Goal: Task Accomplishment & Management: Manage account settings

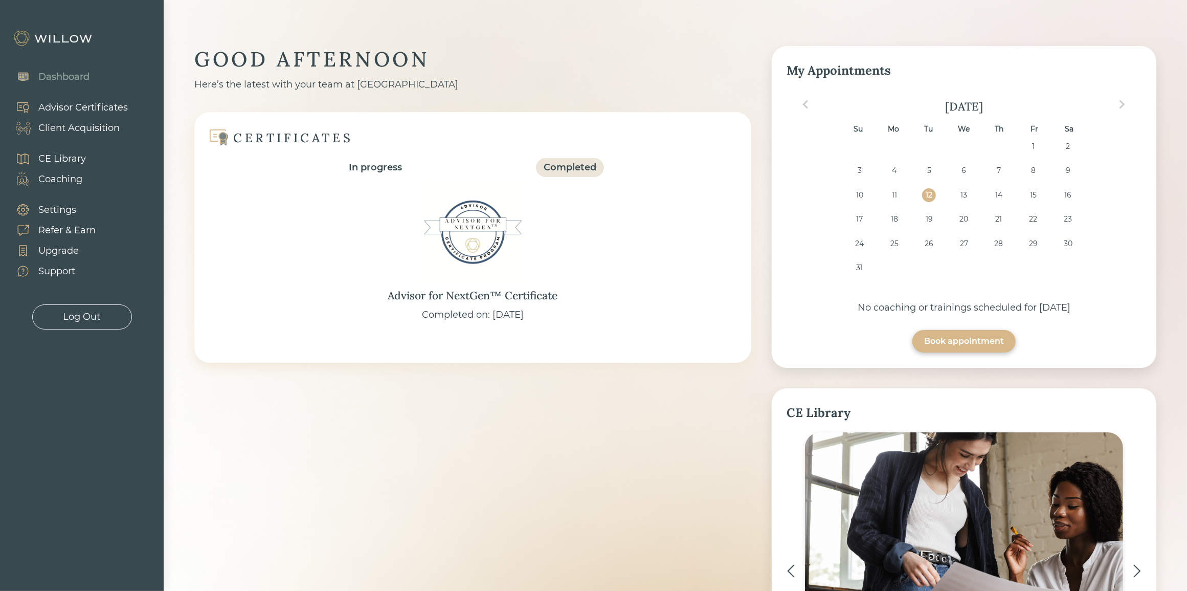
click at [83, 124] on div "Client Acquisition" at bounding box center [78, 128] width 81 height 14
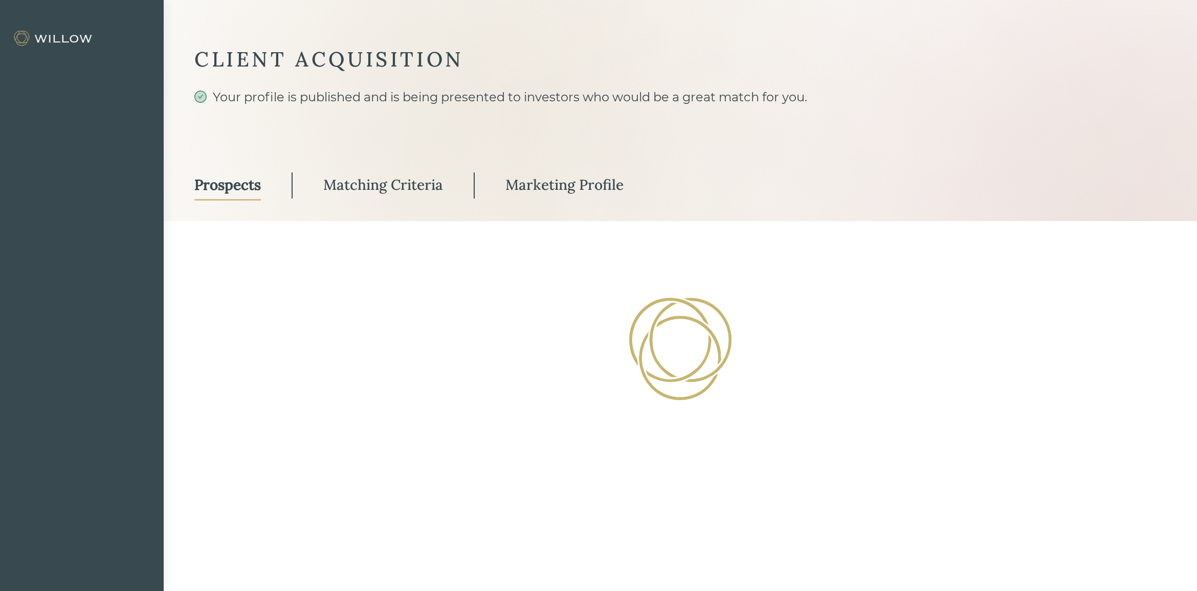
select select "3"
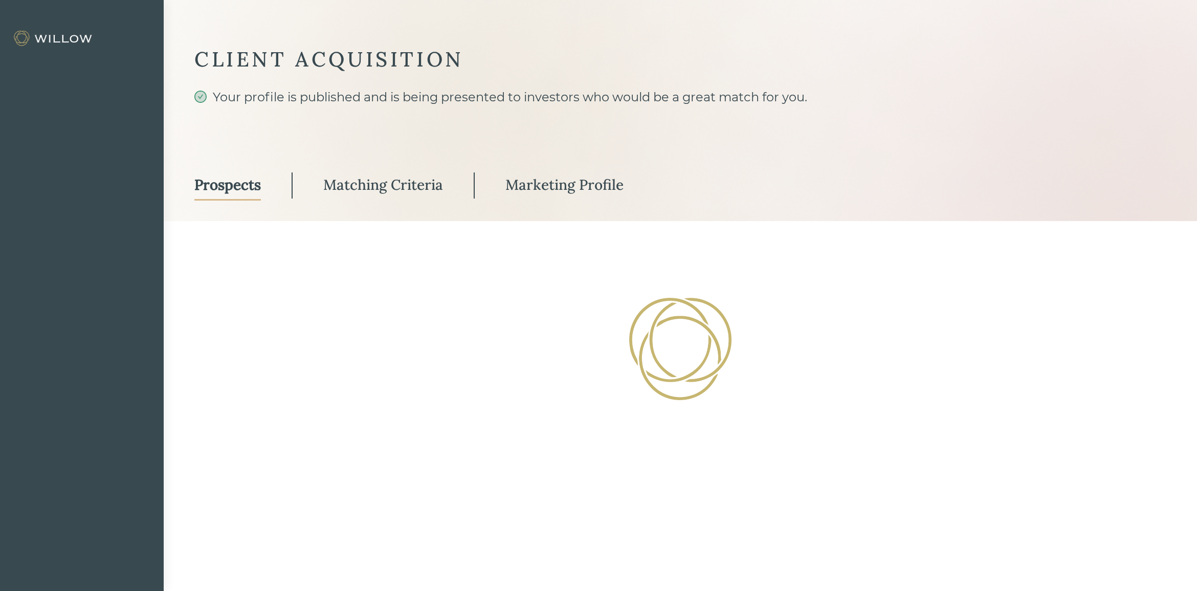
select select "3"
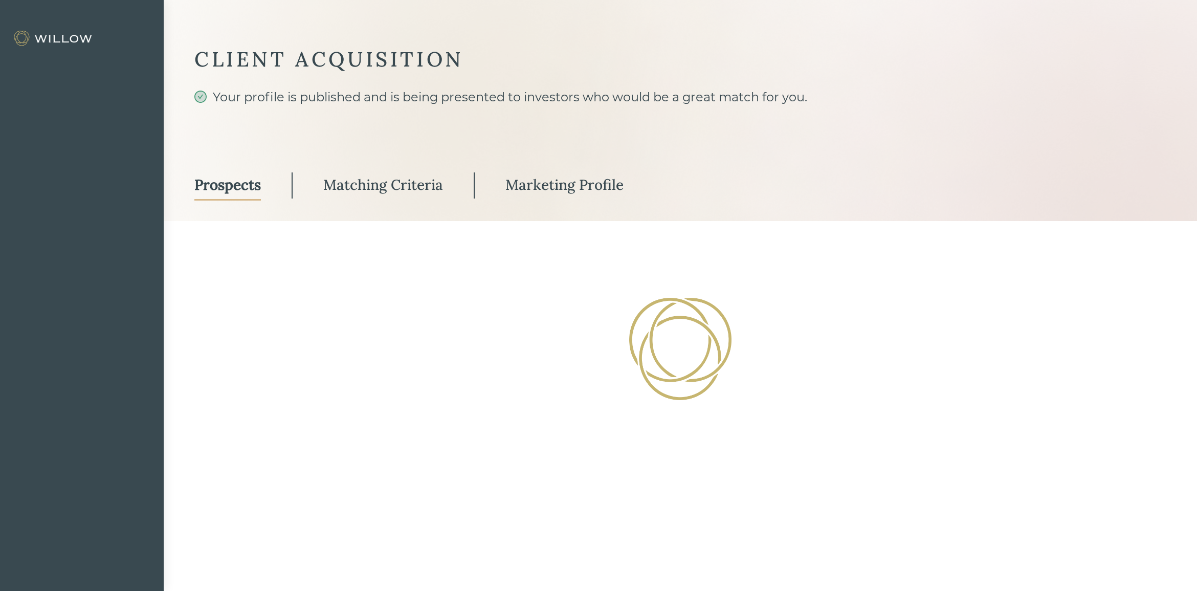
select select "3"
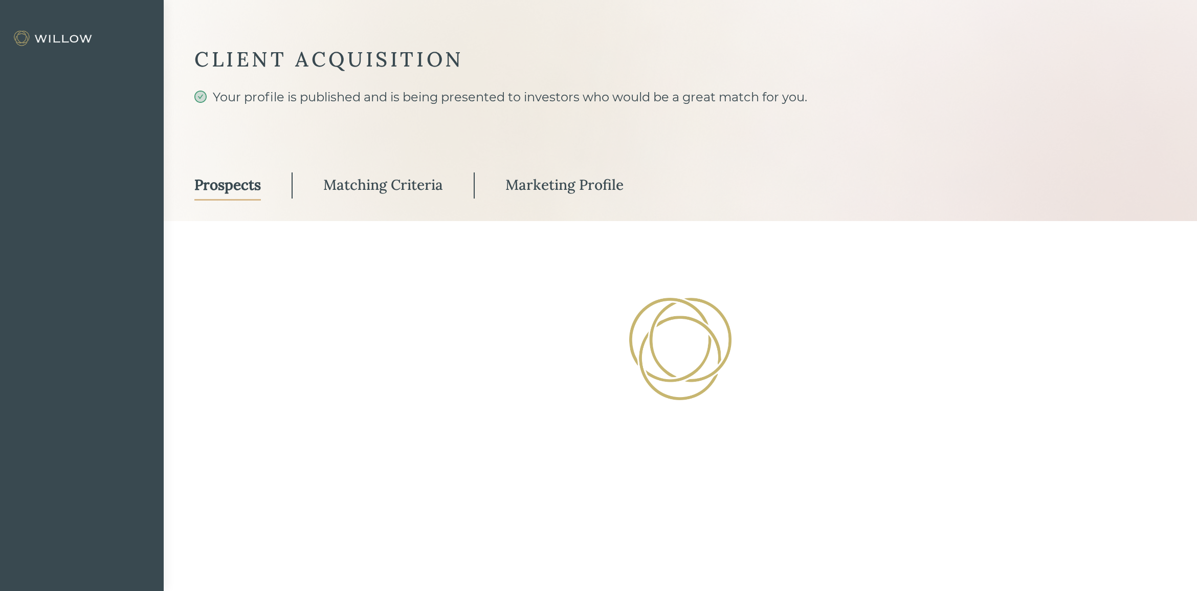
select select "3"
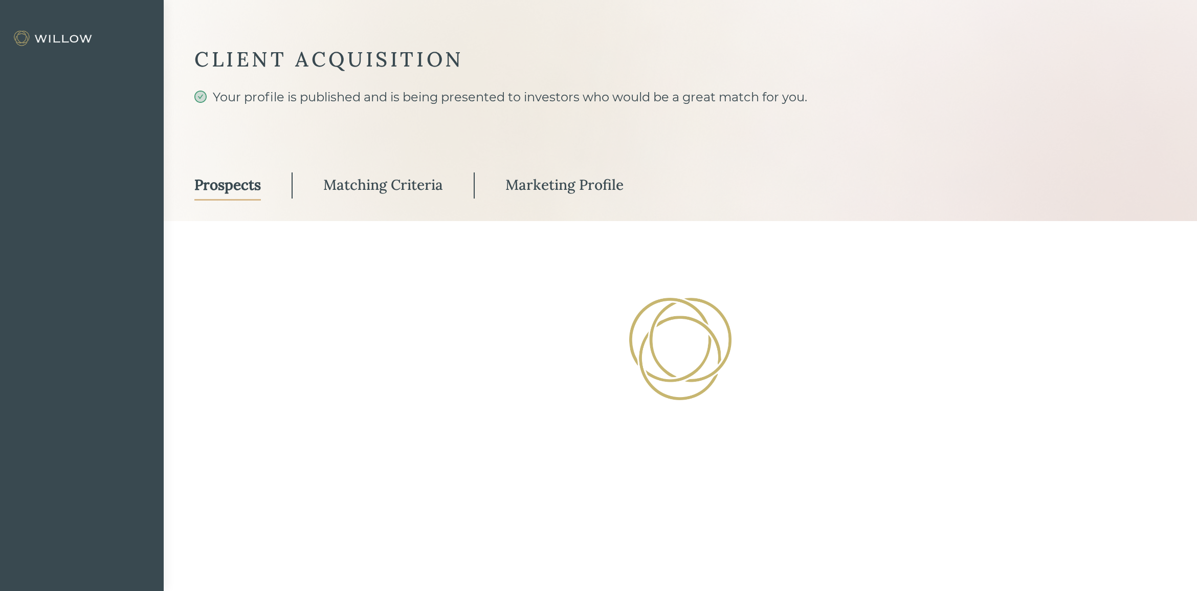
select select "3"
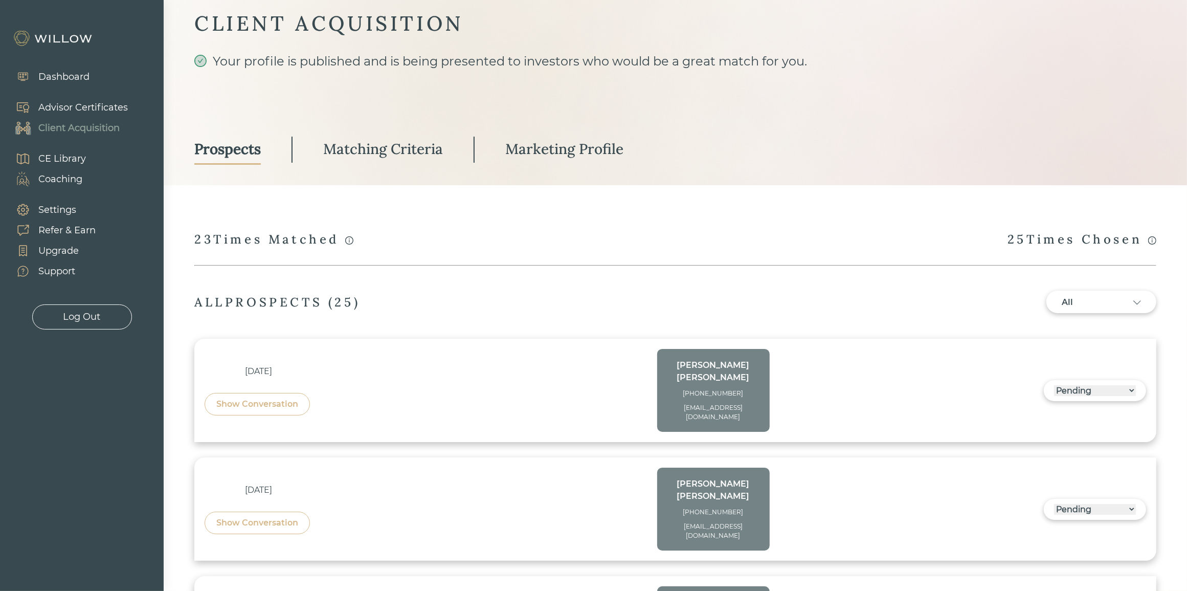
scroll to position [64, 0]
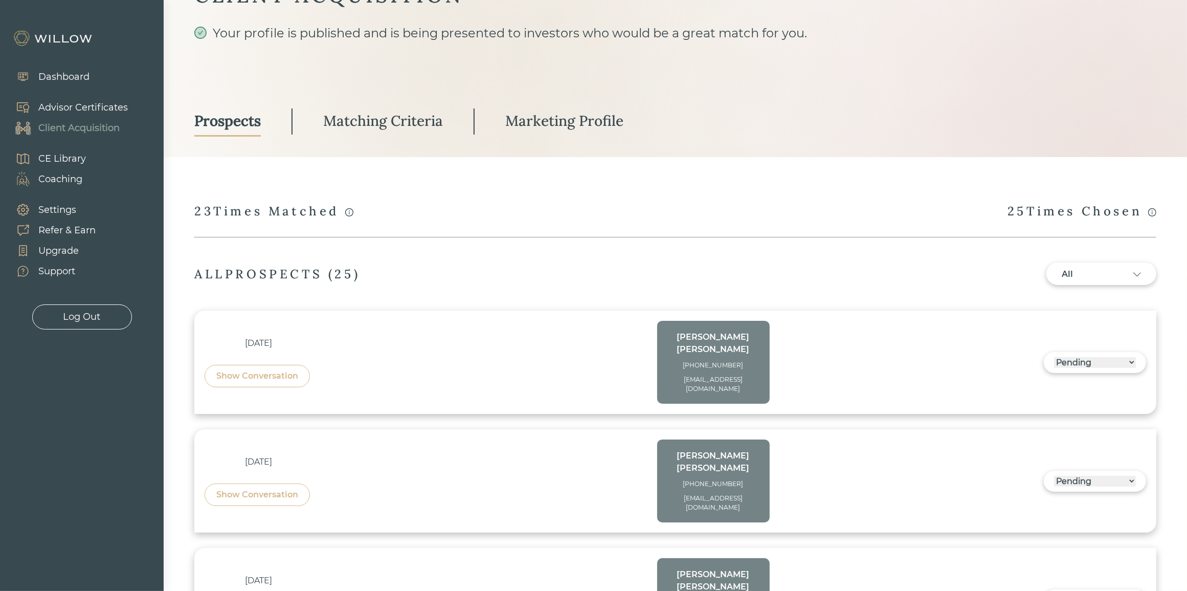
click at [247, 372] on div "Show Conversation" at bounding box center [257, 376] width 105 height 23
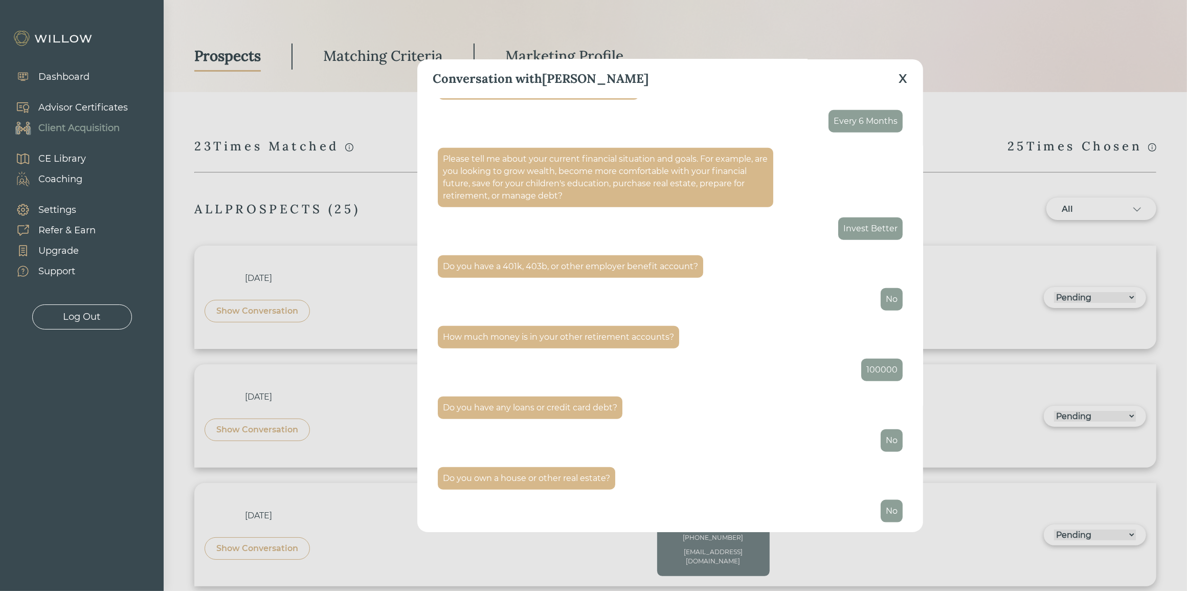
scroll to position [256, 0]
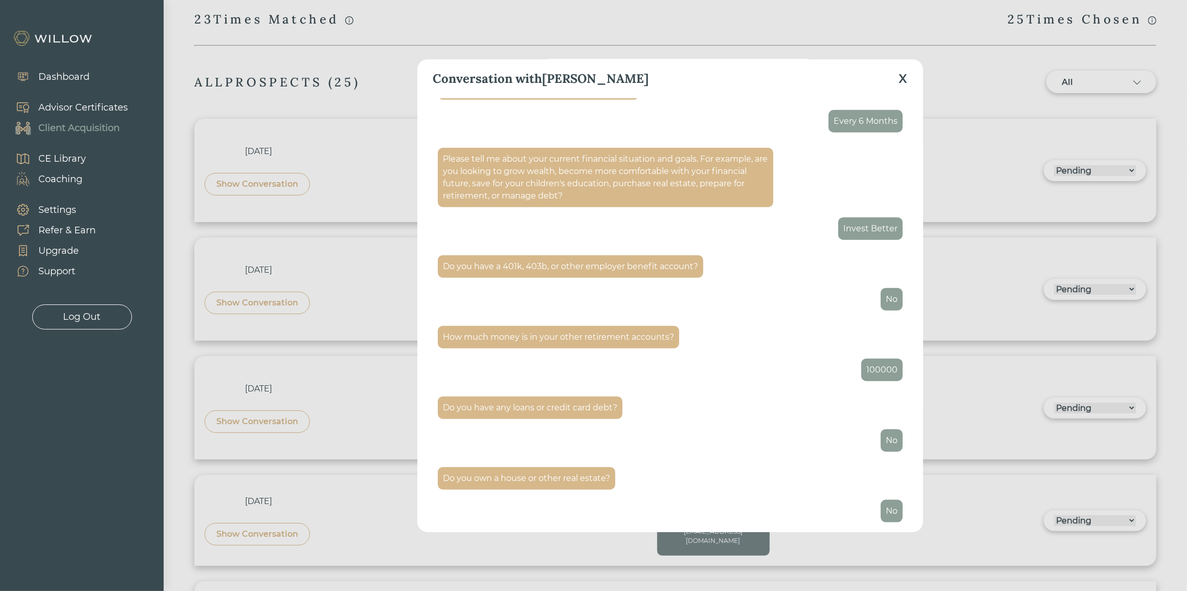
click at [901, 80] on div "X" at bounding box center [903, 79] width 9 height 18
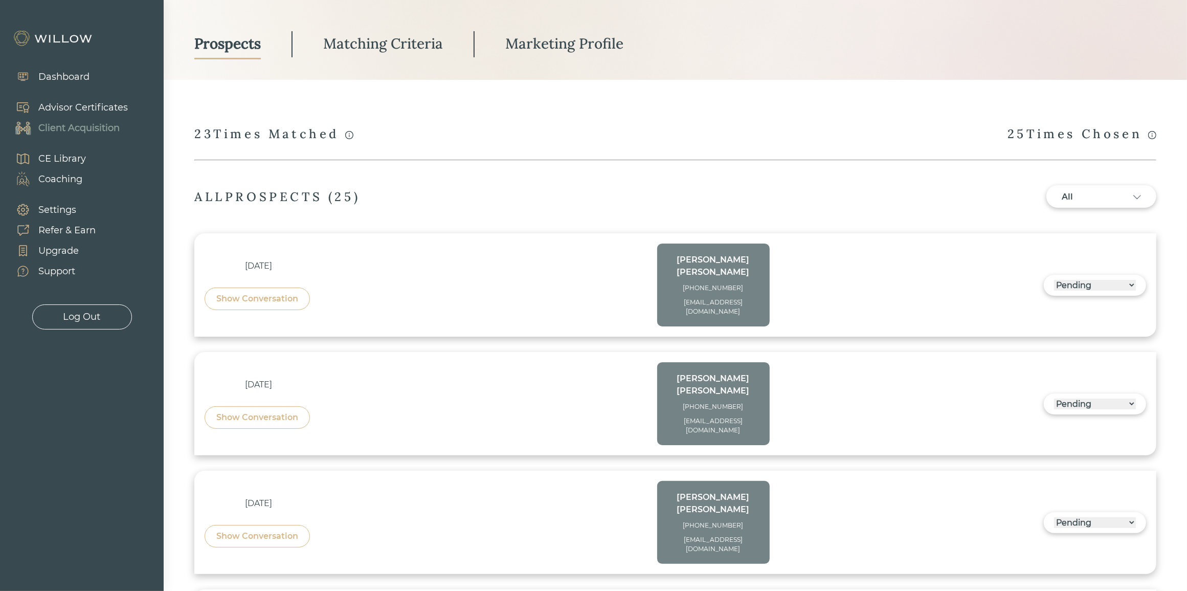
scroll to position [64, 0]
